Goal: Transaction & Acquisition: Subscribe to service/newsletter

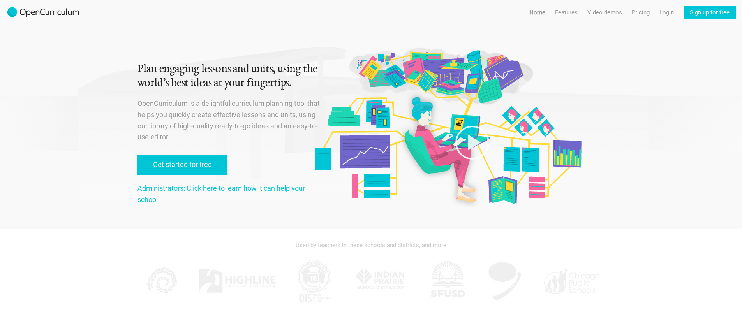
click at [189, 168] on link "Get started for free" at bounding box center [183, 165] width 90 height 21
click at [187, 163] on link "Get started for free" at bounding box center [183, 165] width 90 height 21
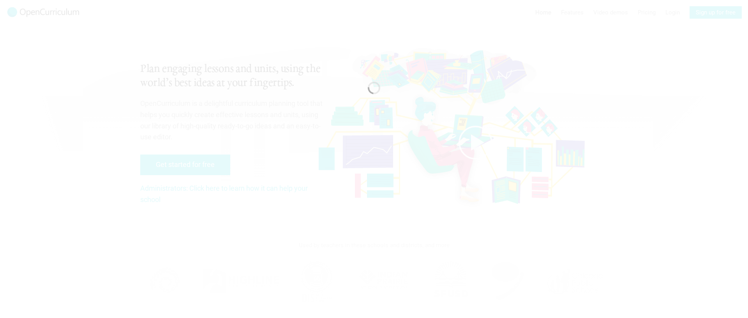
click at [165, 88] on div at bounding box center [374, 89] width 748 height 15
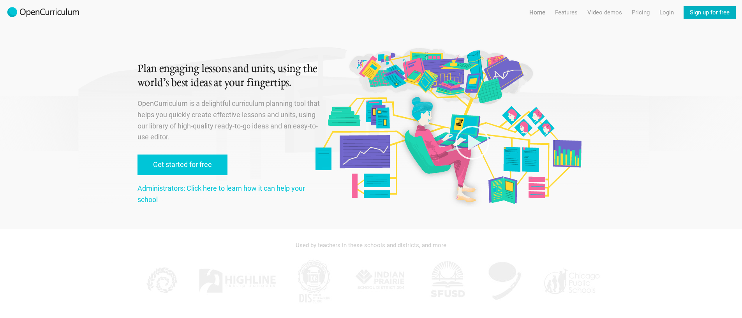
click at [717, 14] on link "Sign up for free" at bounding box center [710, 12] width 52 height 12
